Goal: Task Accomplishment & Management: Use online tool/utility

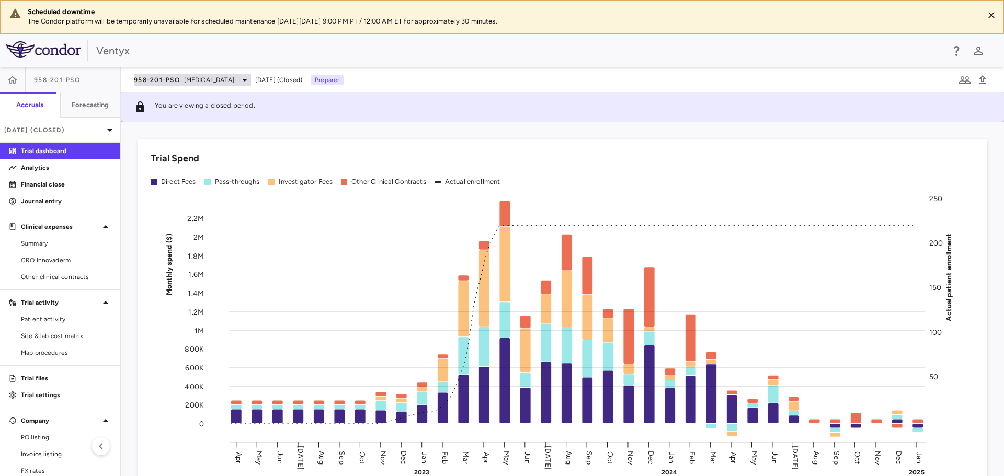
click at [182, 84] on div "958-201-PsO [MEDICAL_DATA]" at bounding box center [192, 80] width 117 height 13
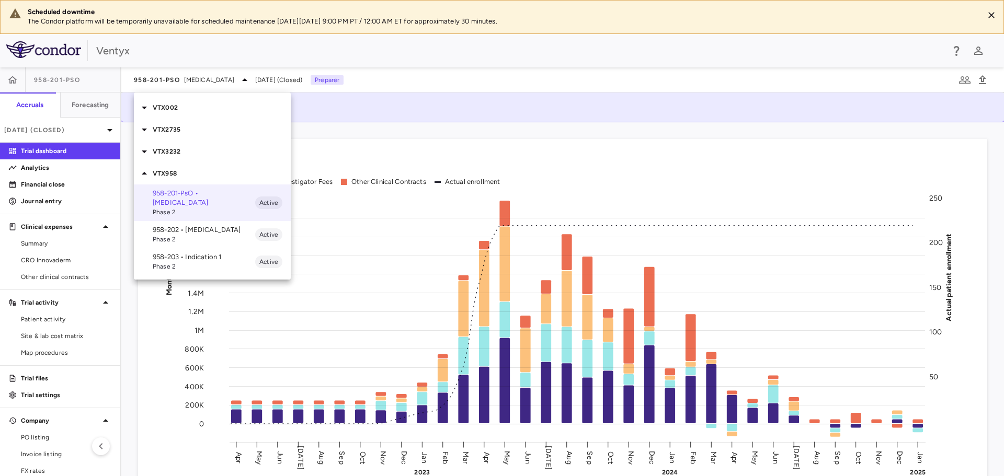
click at [196, 225] on p "958-202 • [MEDICAL_DATA]" at bounding box center [204, 229] width 102 height 9
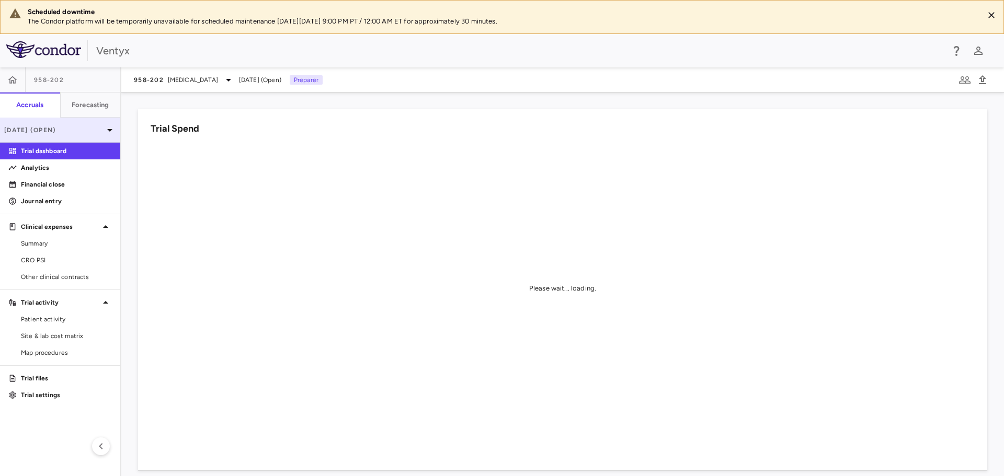
click at [60, 133] on p "[DATE] (Open)" at bounding box center [53, 129] width 99 height 9
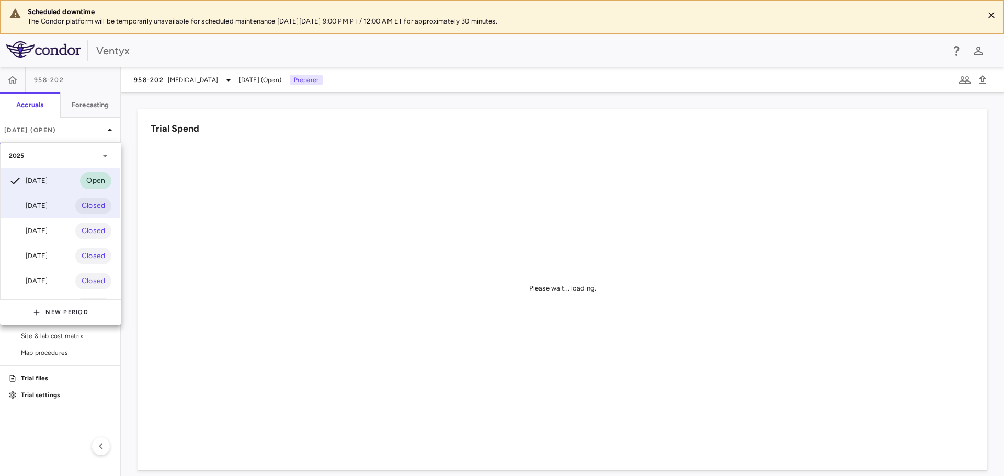
click at [37, 206] on div "[DATE]" at bounding box center [28, 206] width 39 height 13
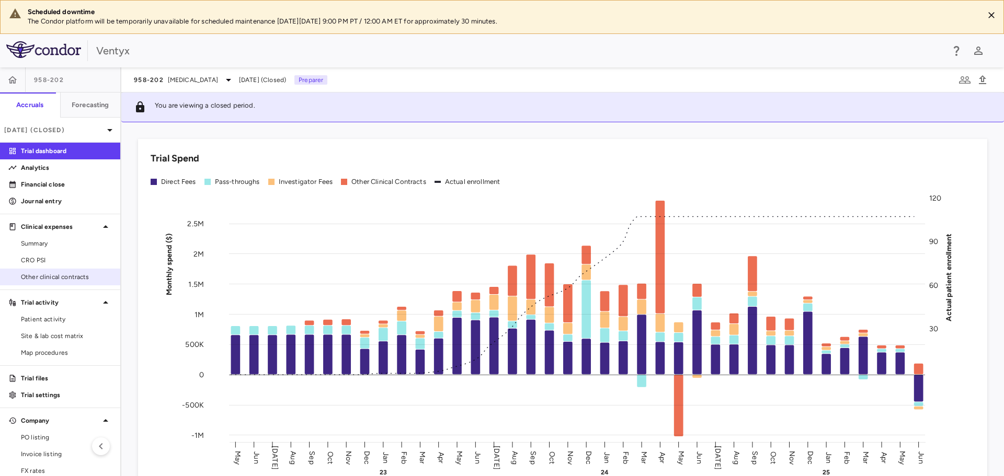
click at [43, 275] on span "Other clinical contracts" at bounding box center [66, 276] width 91 height 9
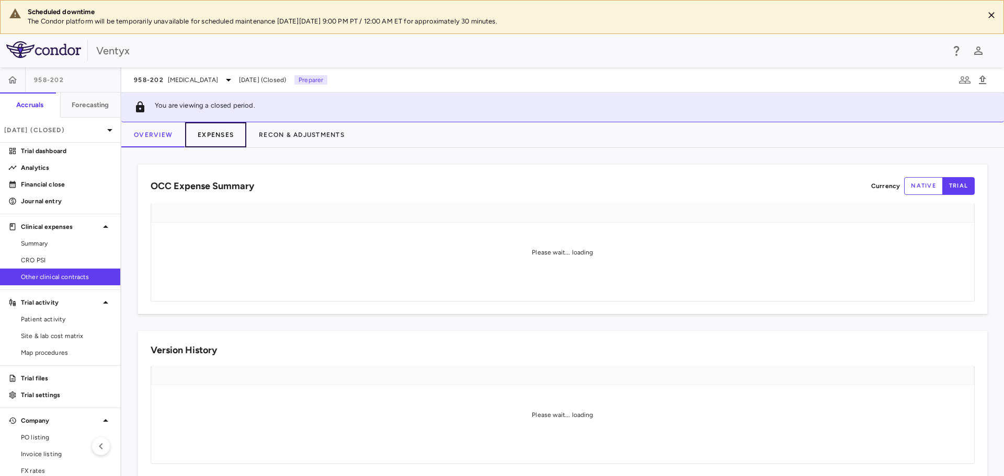
click at [222, 136] on button "Expenses" at bounding box center [215, 134] width 61 height 25
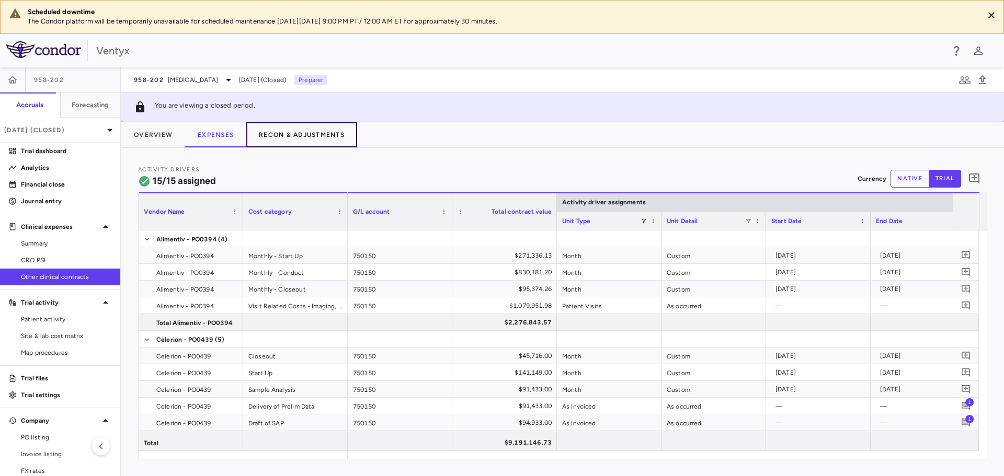
click at [295, 139] on button "Recon & Adjustments" at bounding box center [301, 134] width 111 height 25
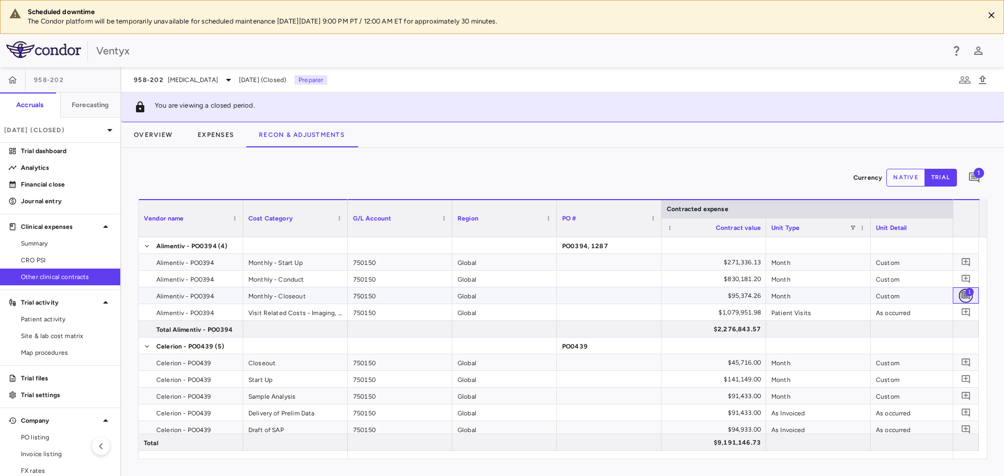
click at [961, 296] on icon "Add comment" at bounding box center [966, 296] width 10 height 10
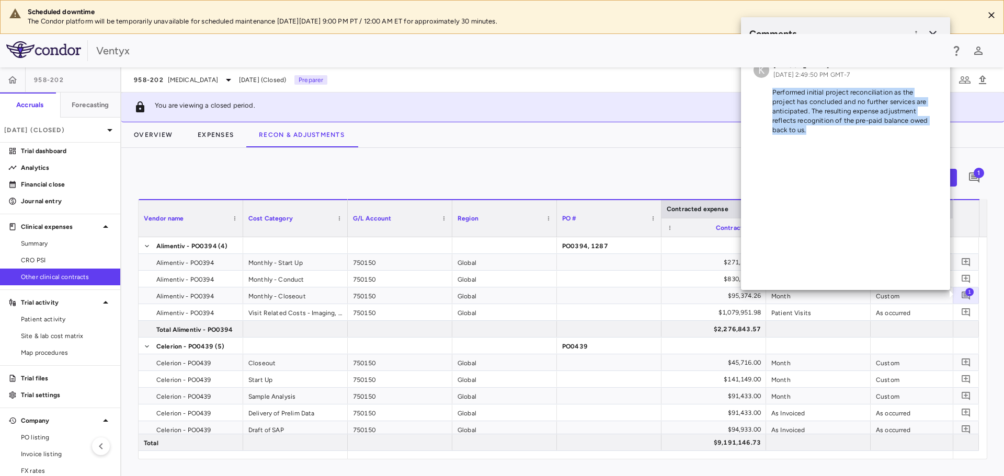
drag, startPoint x: 762, startPoint y: 117, endPoint x: 768, endPoint y: 96, distance: 21.7
click at [768, 96] on div "K [PERSON_NAME] [DATE] 2:49:50 PM GMT-7 Performed initial project reconciliatio…" at bounding box center [845, 99] width 209 height 95
copy p "Performed initial project reconciliation as the project has concluded and no fu…"
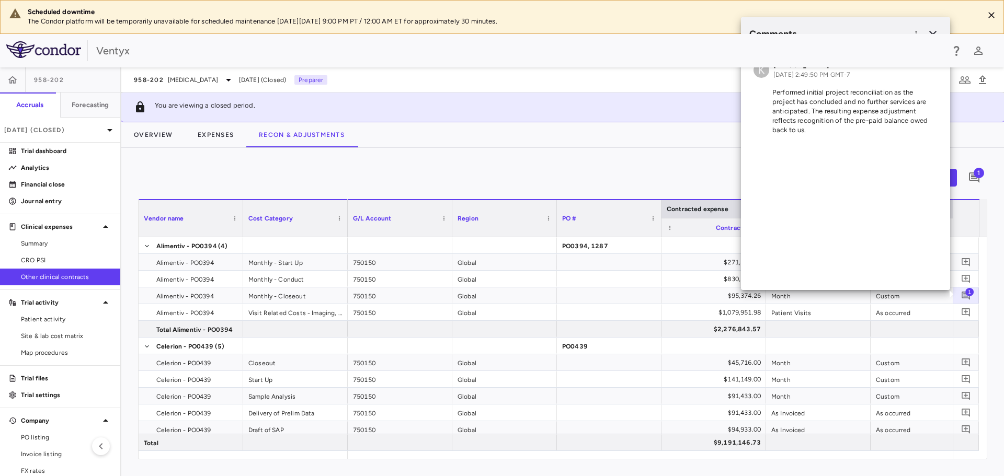
click at [431, 127] on div "Overview Expenses Recon & Adjustments" at bounding box center [562, 134] width 882 height 25
